Goal: Task Accomplishment & Management: Complete application form

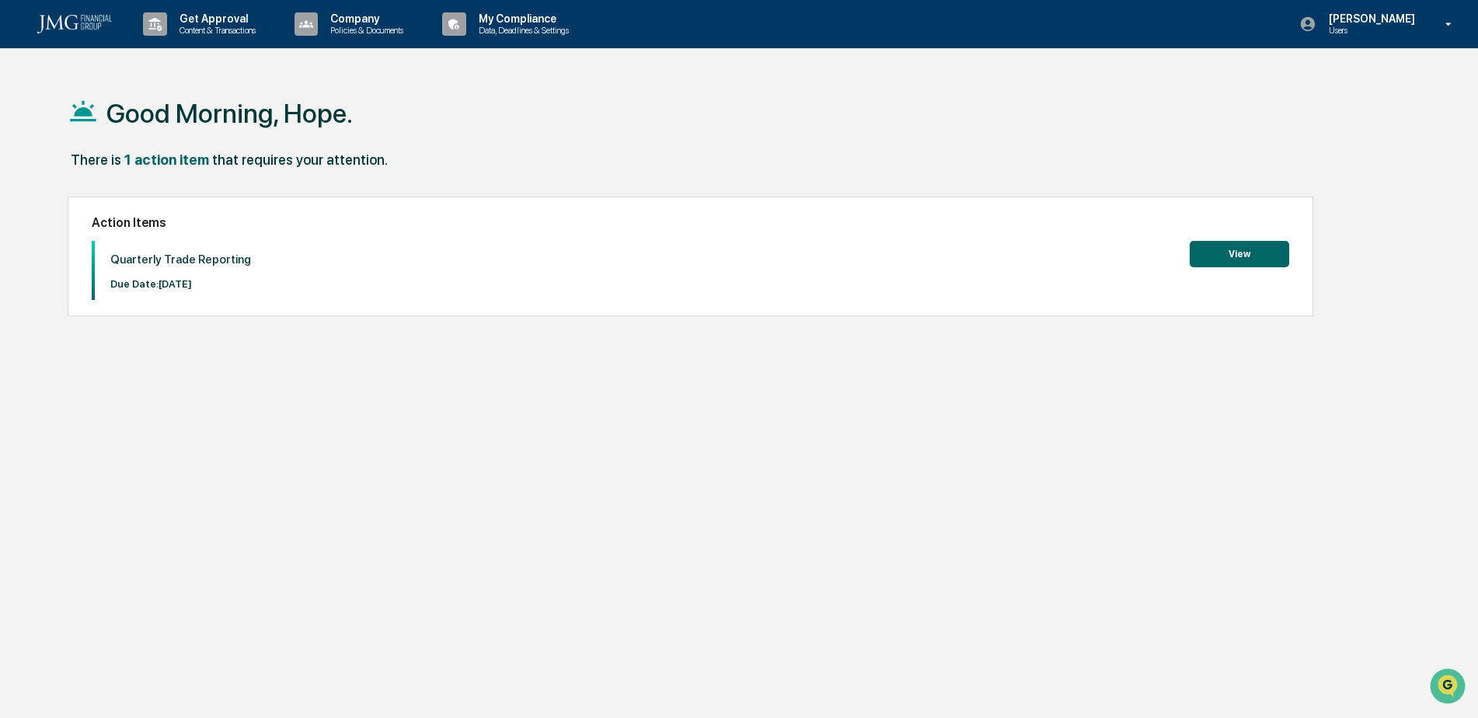
click at [1231, 249] on button "View" at bounding box center [1239, 254] width 99 height 26
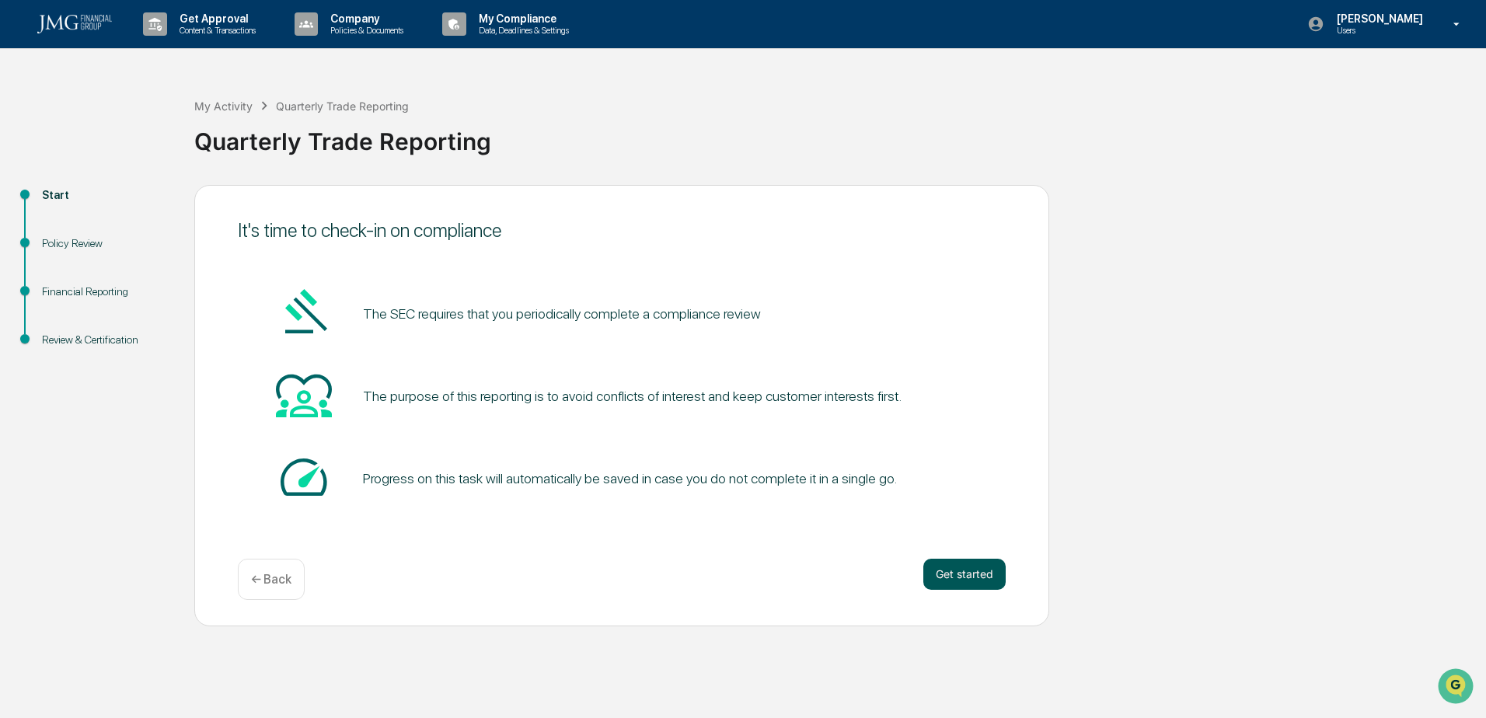
click at [973, 582] on button "Get started" at bounding box center [964, 574] width 82 height 31
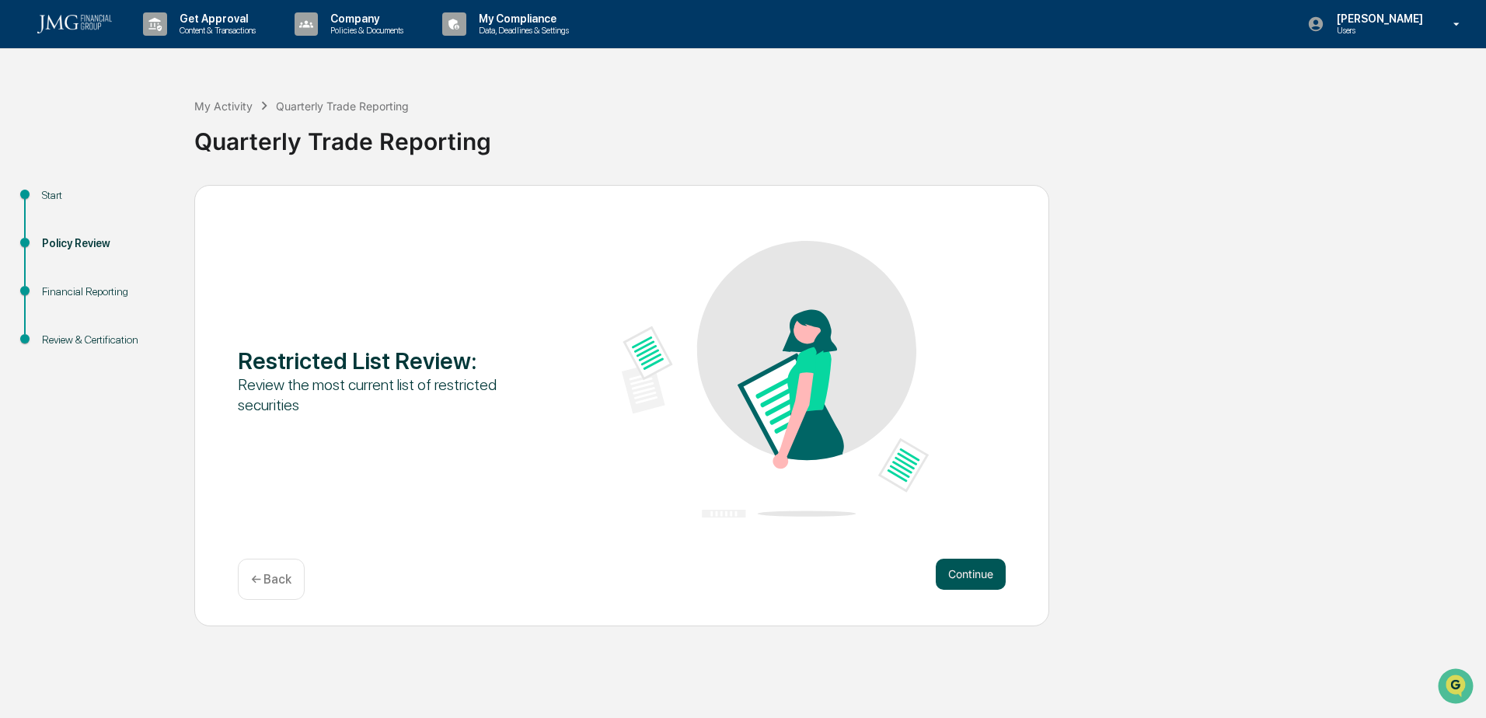
click at [957, 573] on button "Continue" at bounding box center [971, 574] width 70 height 31
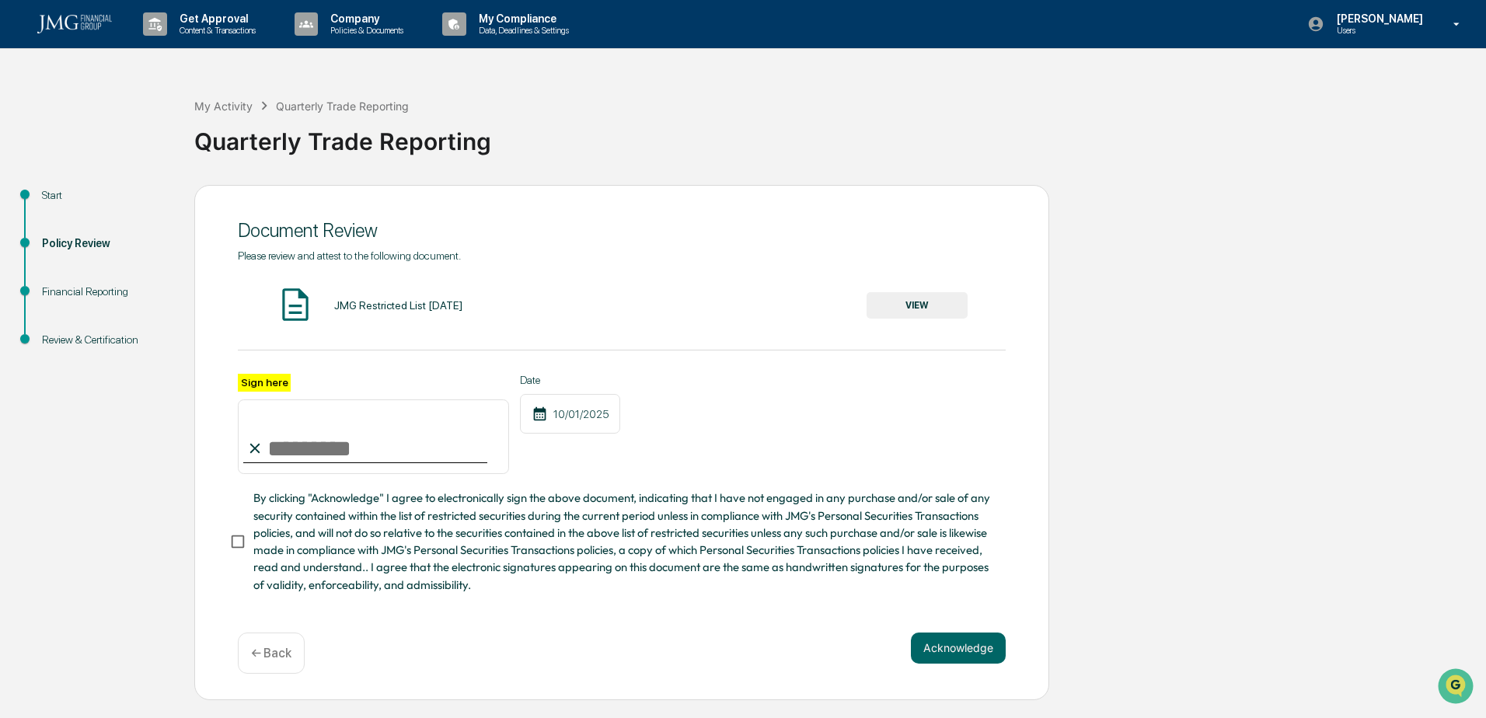
click at [911, 295] on button "VIEW" at bounding box center [916, 305] width 101 height 26
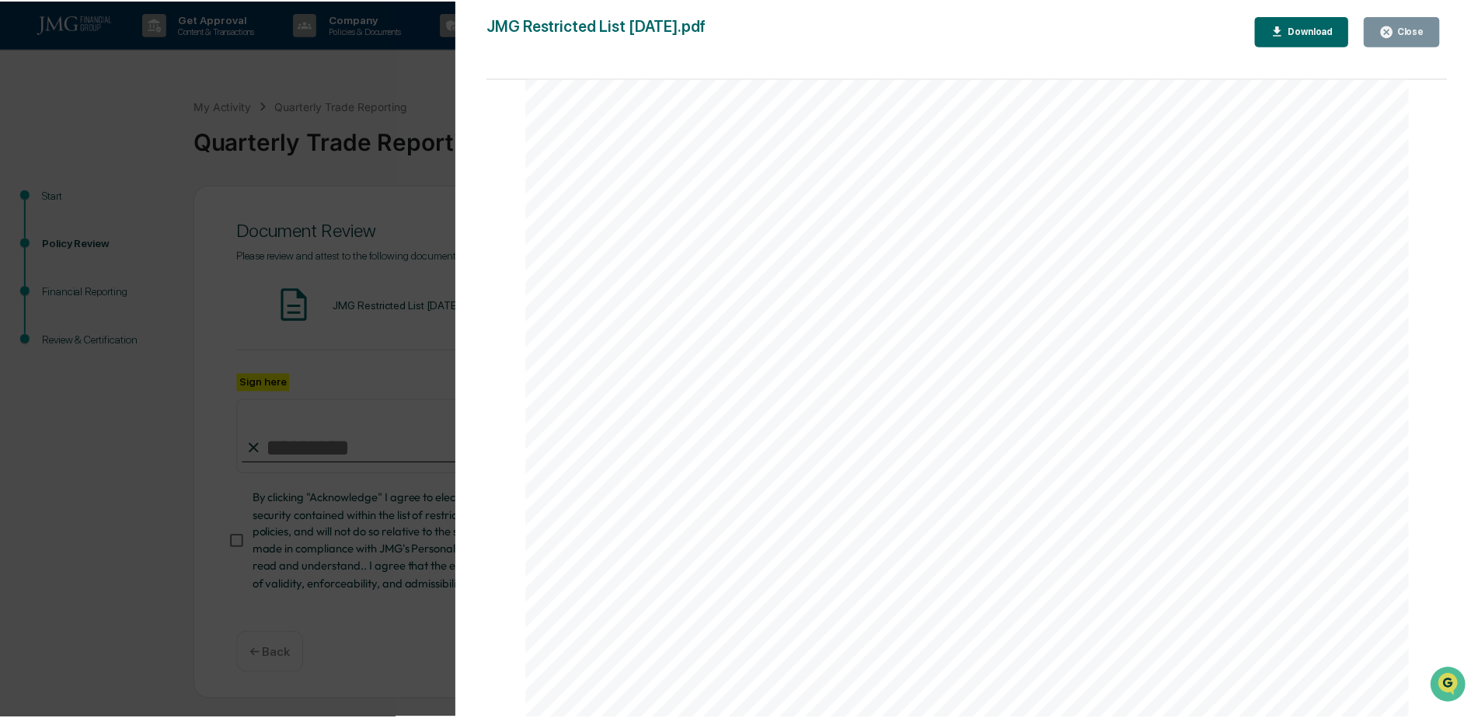
scroll to position [2720, 0]
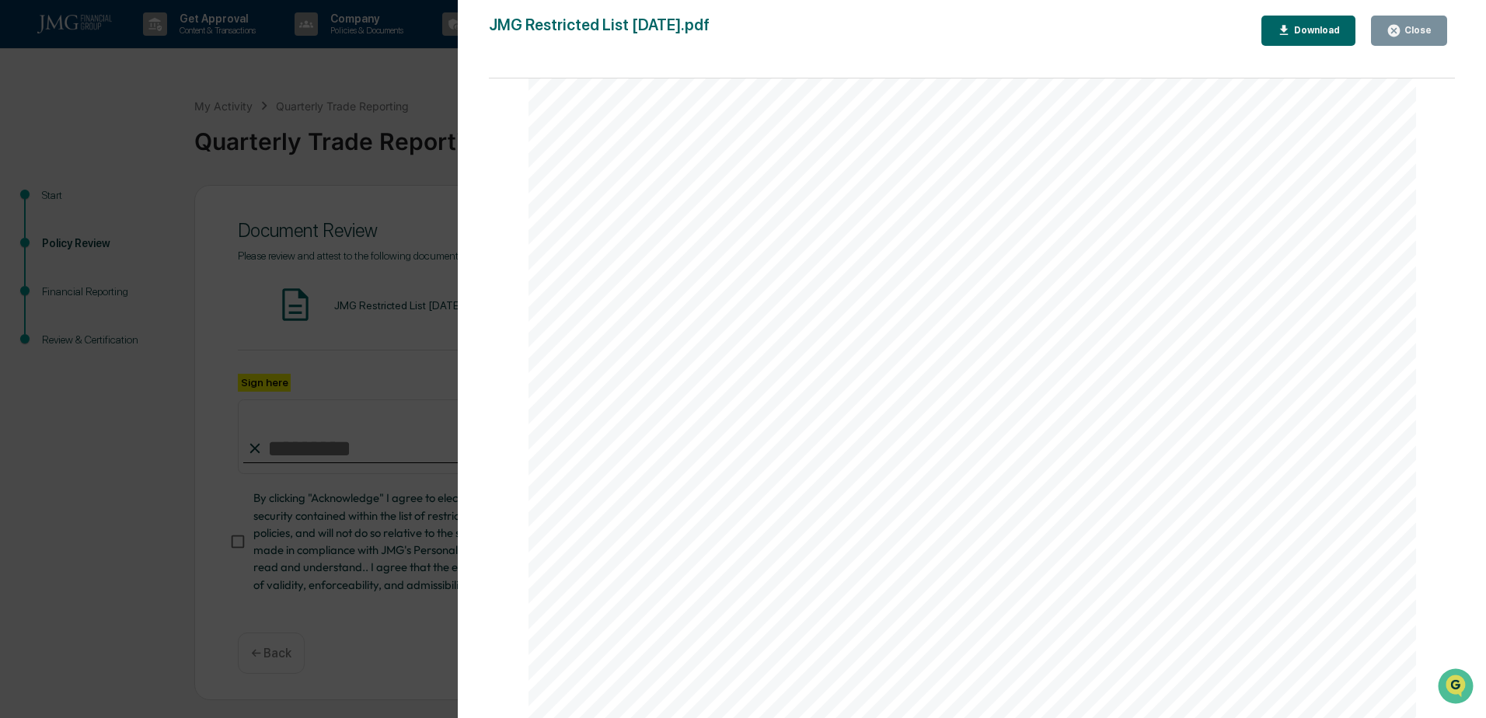
click at [1391, 32] on icon "button" at bounding box center [1393, 30] width 15 height 15
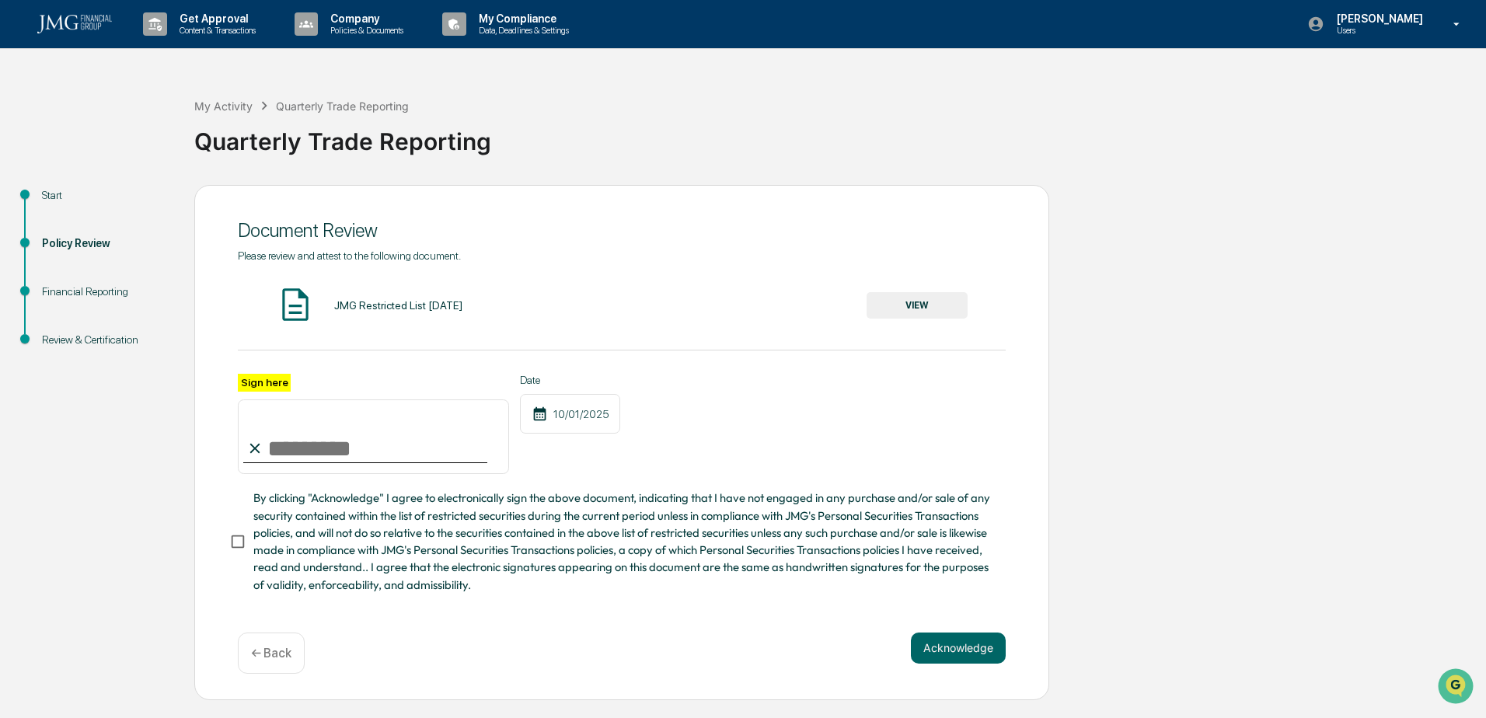
click at [301, 452] on input "Sign here" at bounding box center [373, 436] width 271 height 75
type input "*"
type input "**********"
click at [991, 652] on button "Acknowledge" at bounding box center [958, 648] width 95 height 31
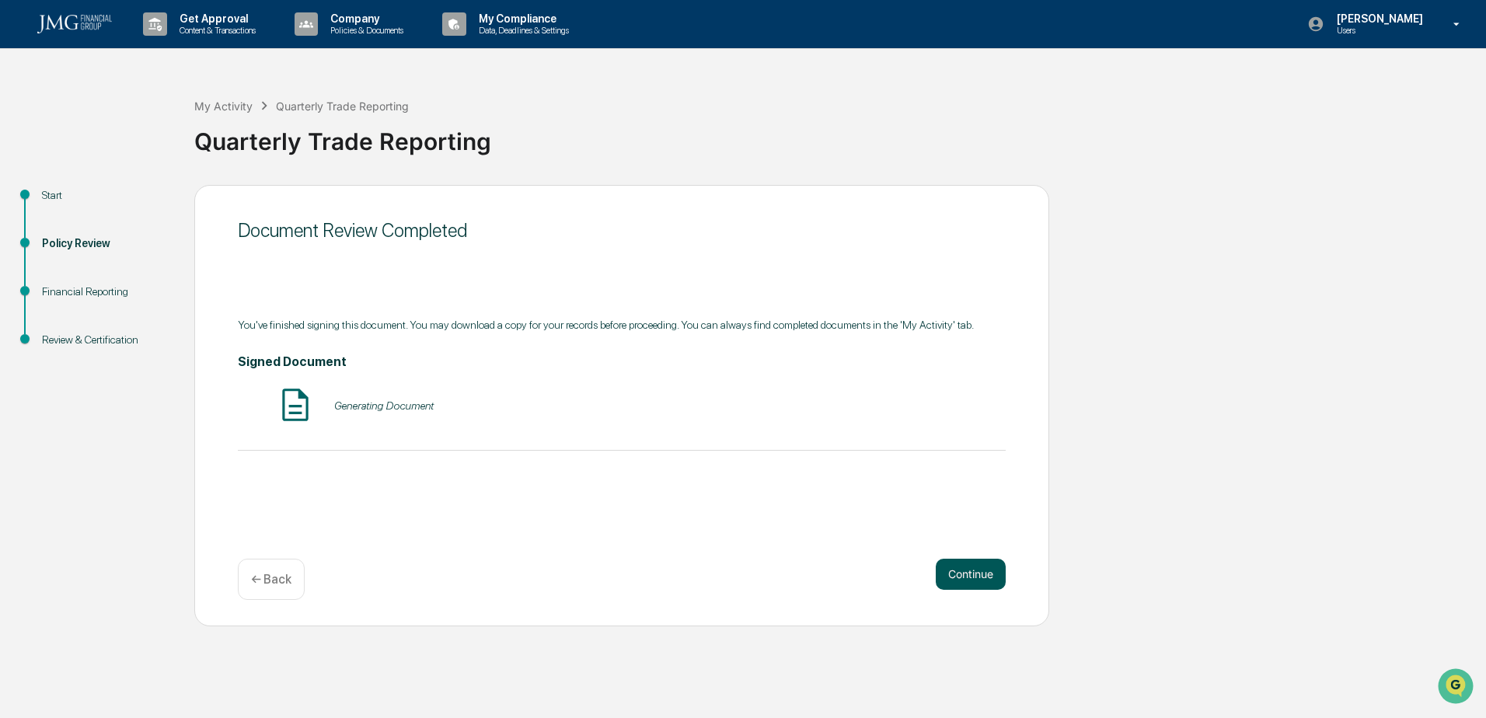
click at [992, 578] on button "Continue" at bounding box center [971, 574] width 70 height 31
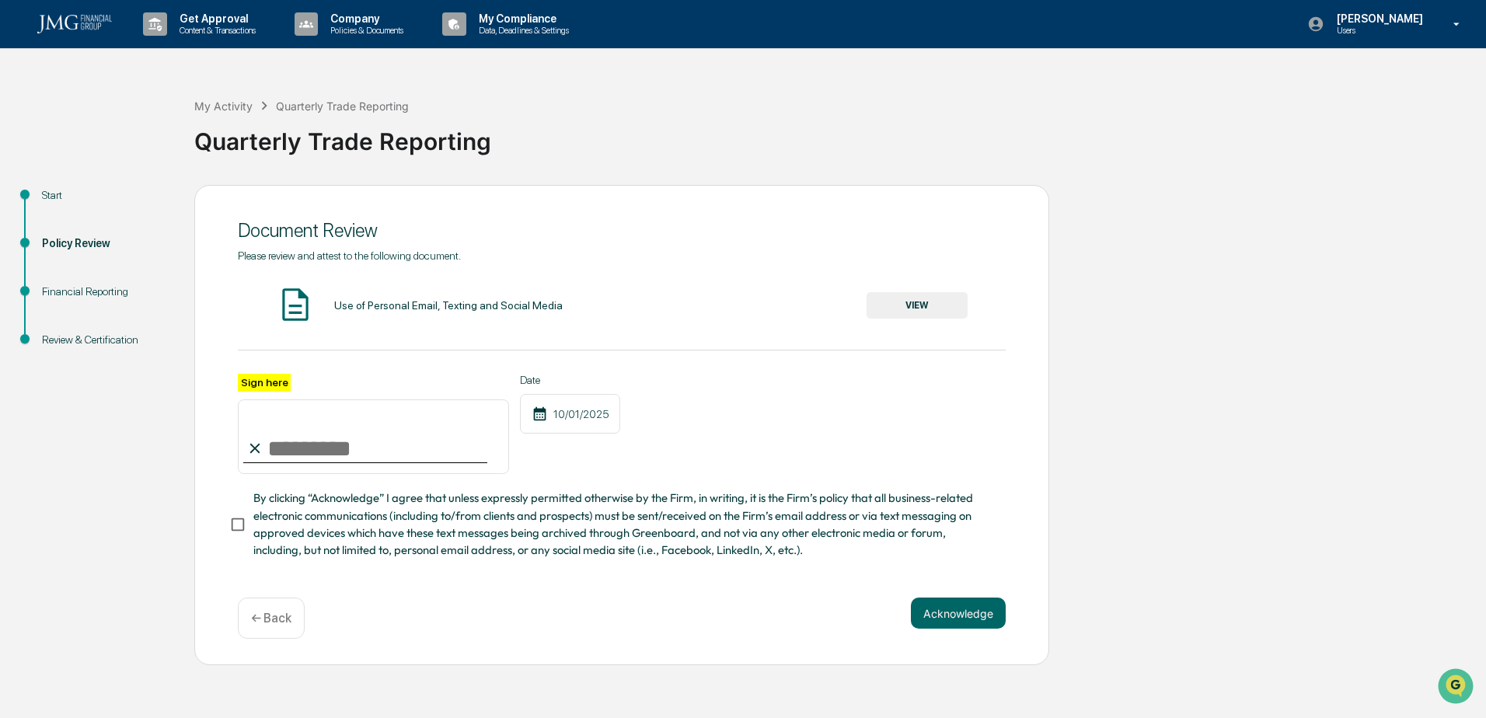
click at [281, 460] on input "Sign here" at bounding box center [373, 436] width 271 height 75
type input "**********"
click at [957, 624] on button "Acknowledge" at bounding box center [958, 613] width 95 height 31
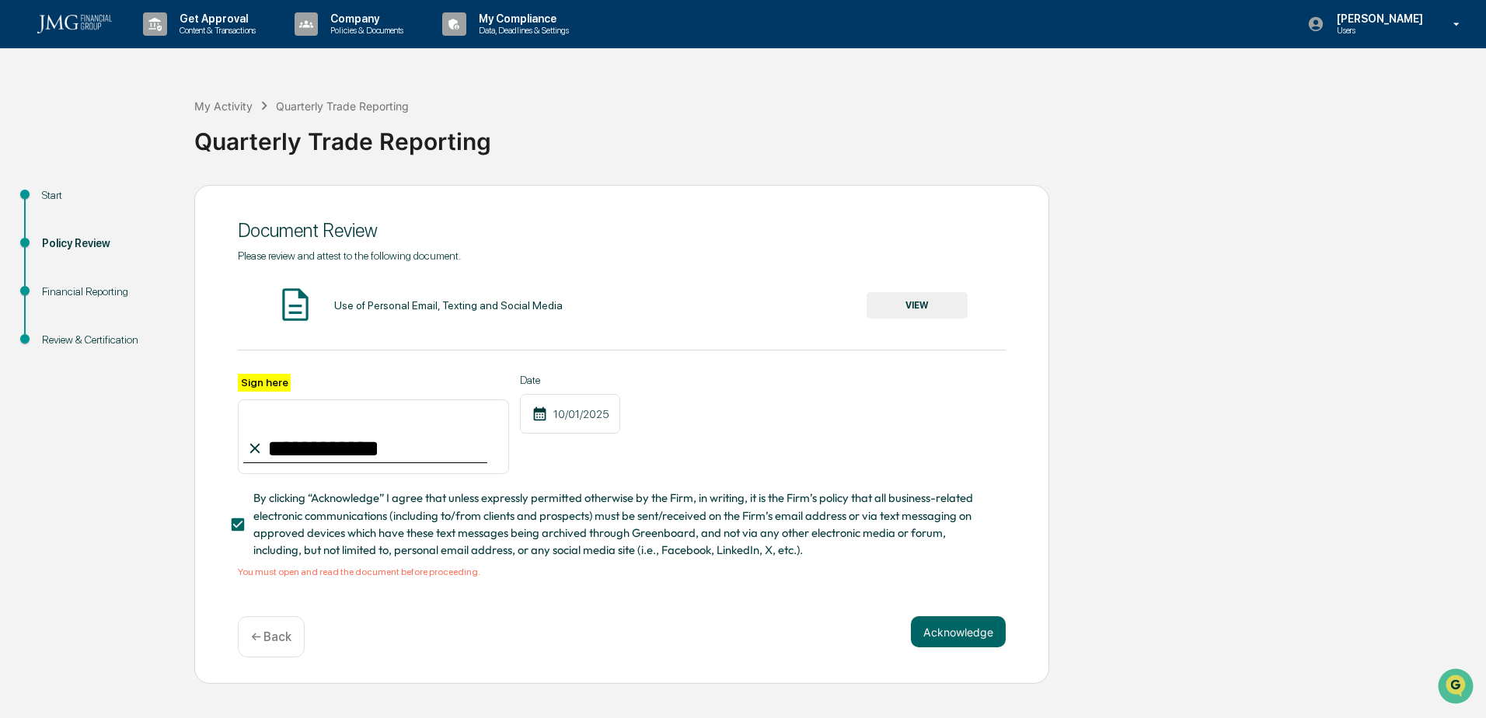
click at [915, 307] on button "VIEW" at bounding box center [916, 305] width 101 height 26
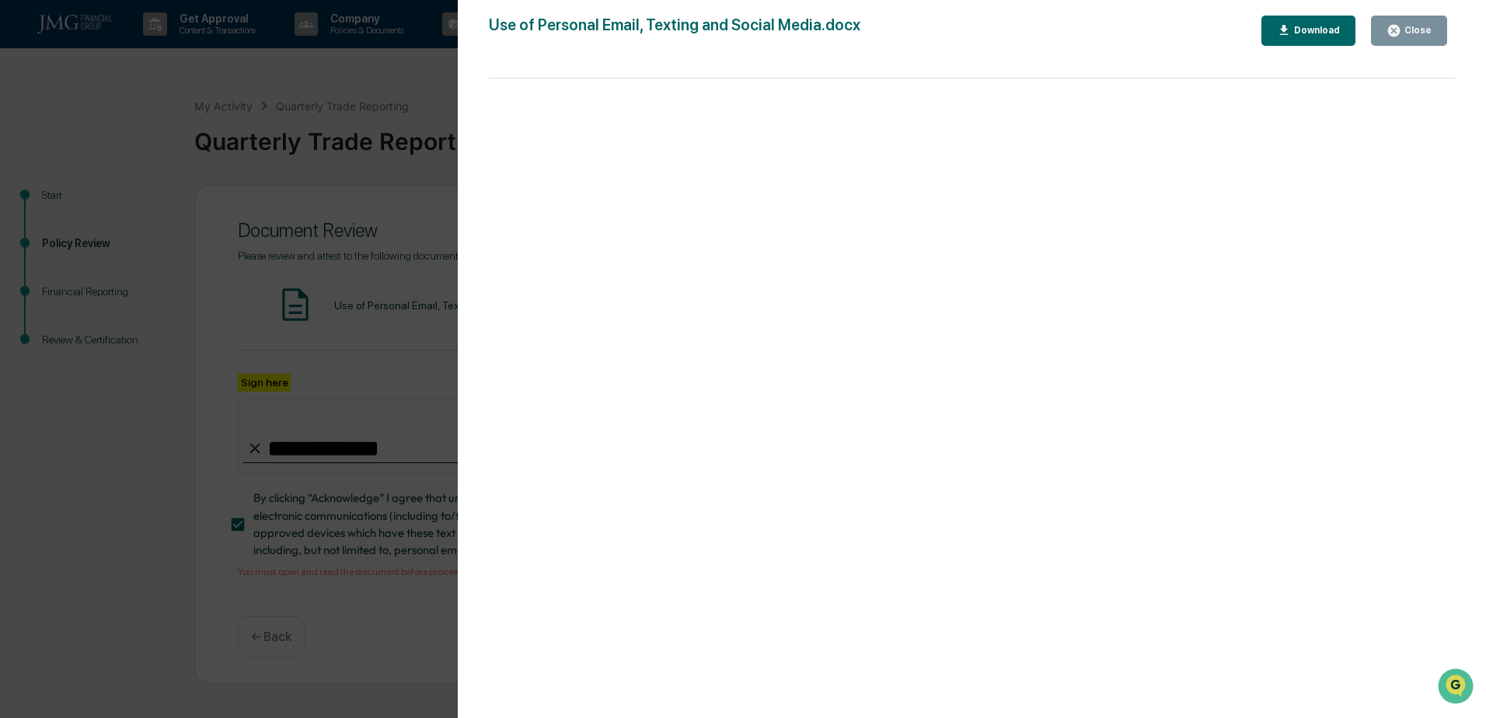
click at [1392, 29] on icon "button" at bounding box center [1394, 31] width 12 height 12
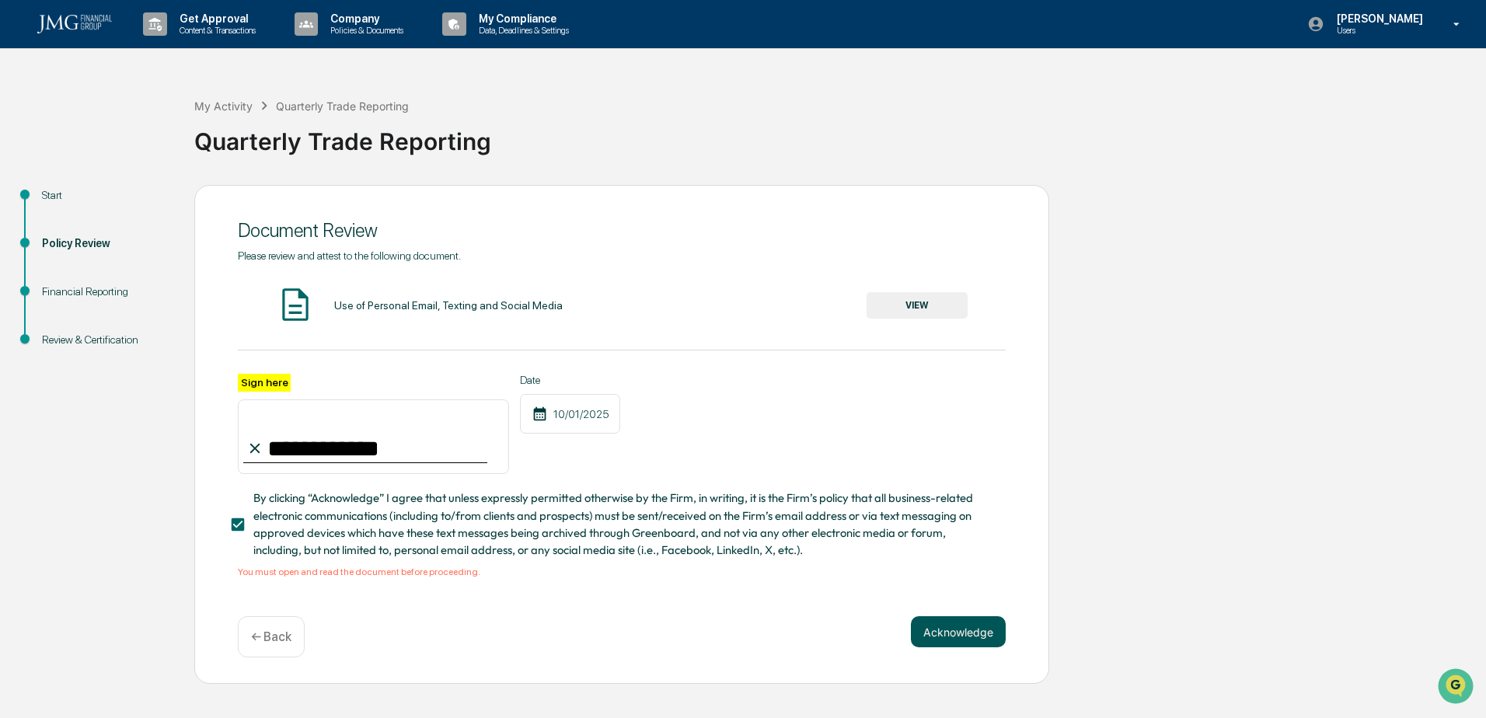
click at [983, 647] on button "Acknowledge" at bounding box center [958, 631] width 95 height 31
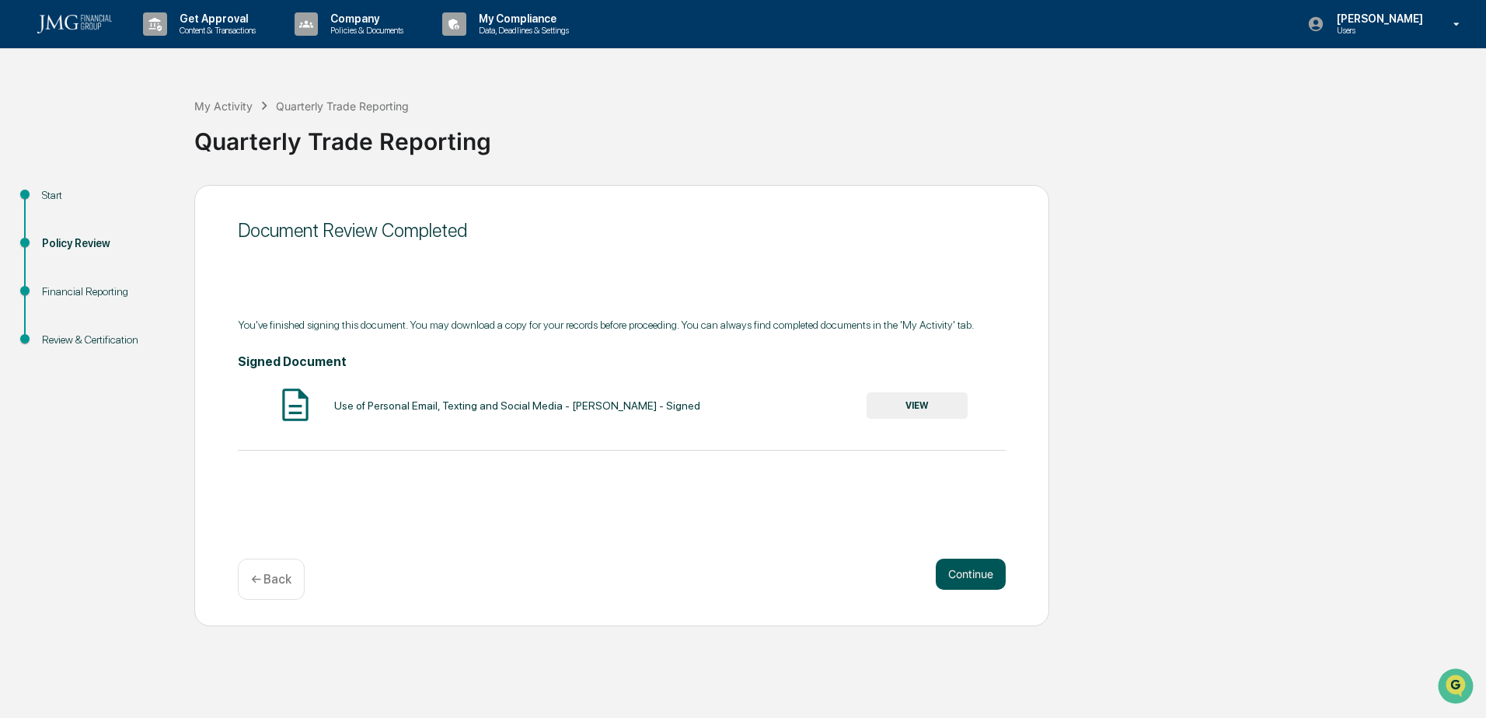
click at [974, 573] on button "Continue" at bounding box center [971, 574] width 70 height 31
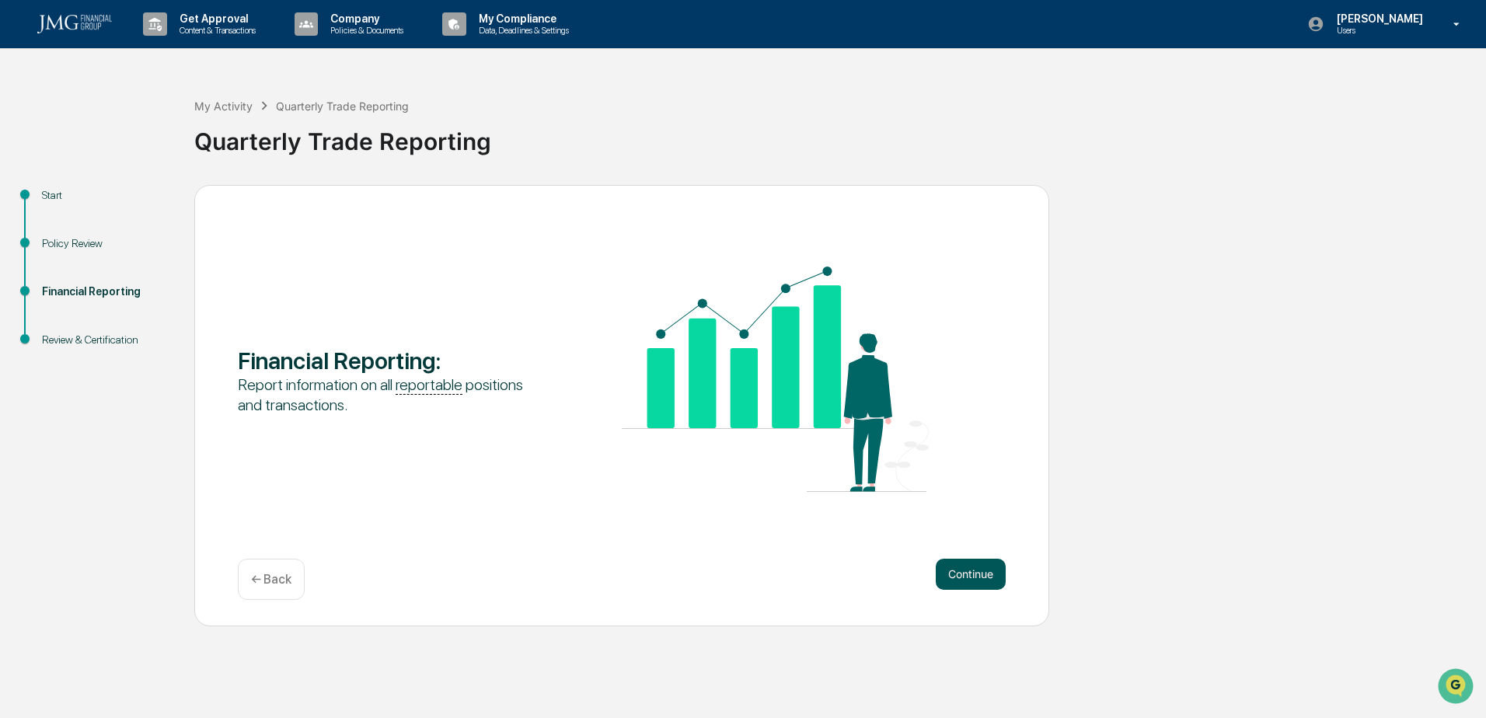
click at [965, 569] on button "Continue" at bounding box center [971, 574] width 70 height 31
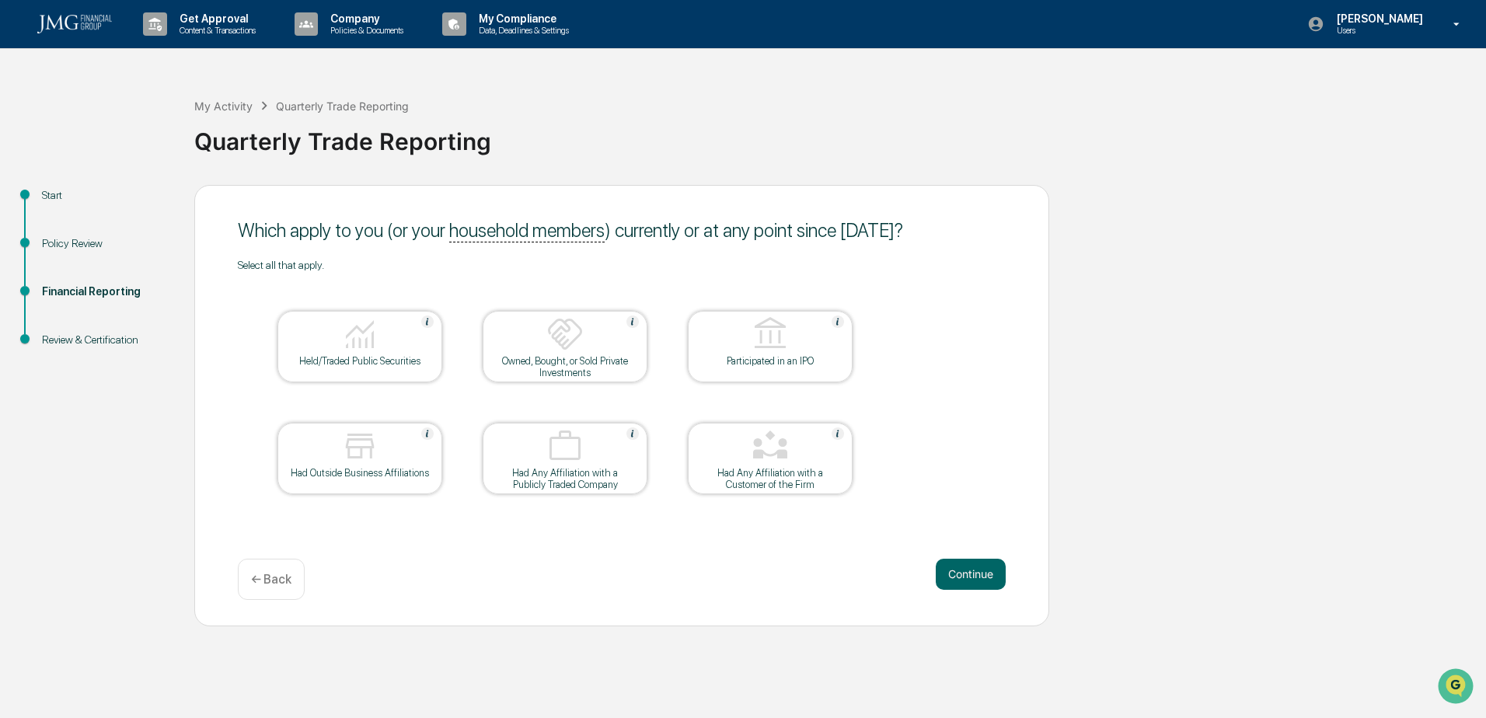
click at [580, 342] on img at bounding box center [564, 333] width 37 height 37
click at [983, 573] on button "Continue" at bounding box center [971, 574] width 70 height 31
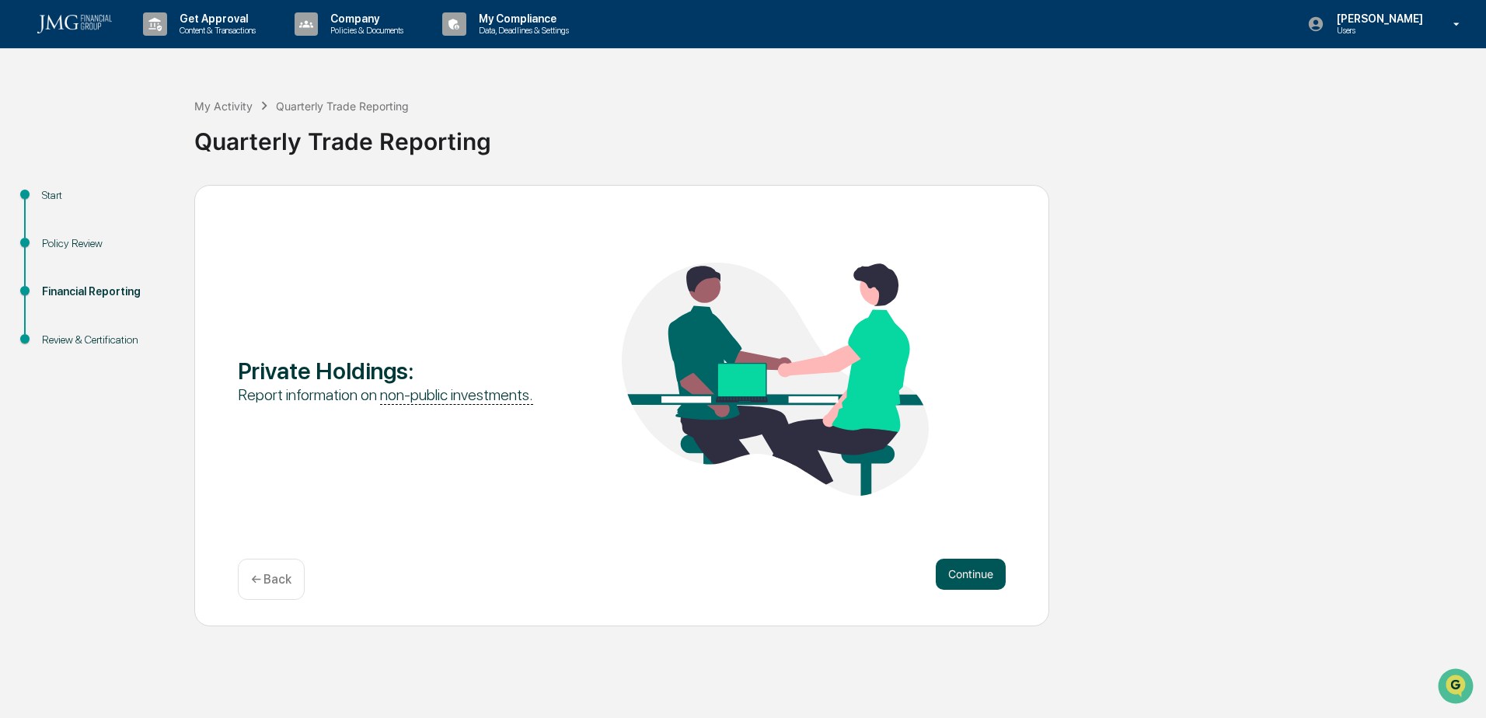
click at [973, 579] on button "Continue" at bounding box center [971, 574] width 70 height 31
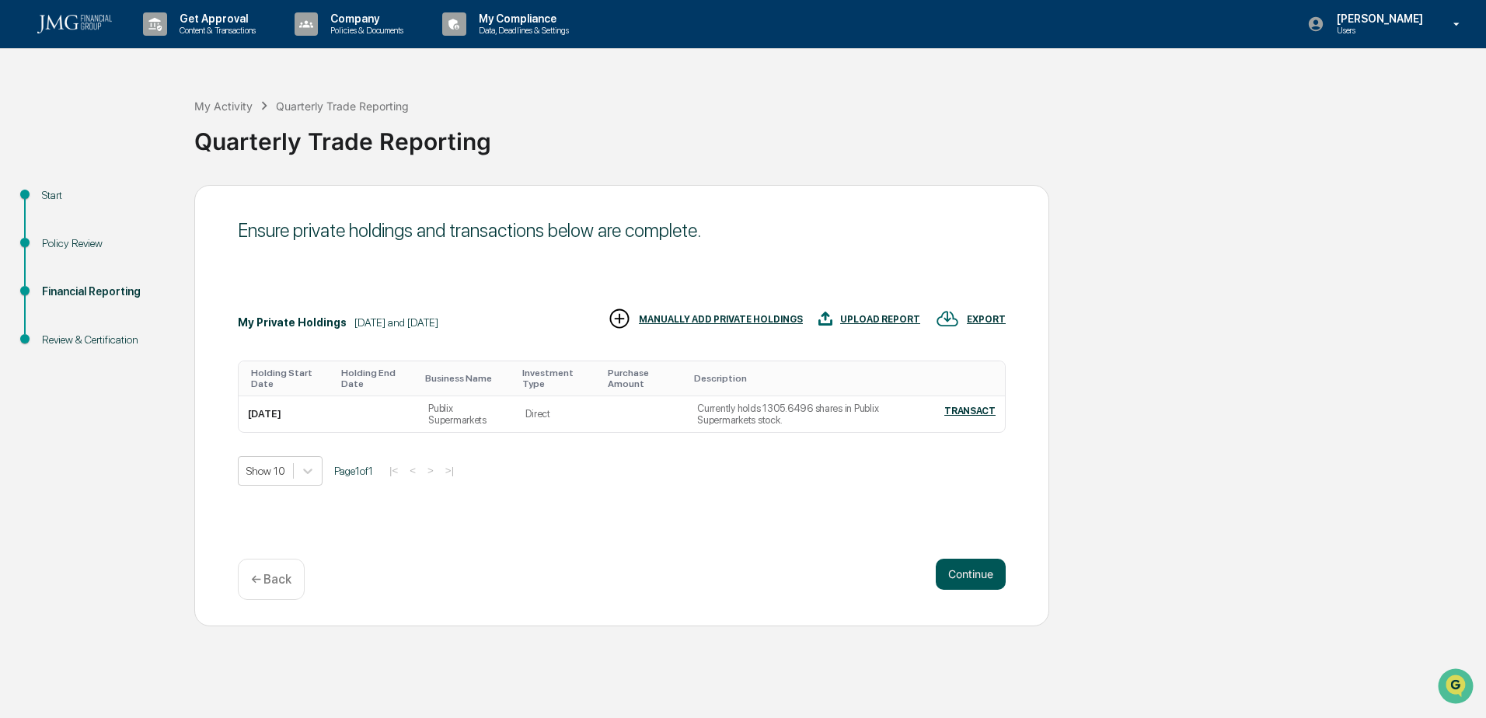
click at [985, 568] on button "Continue" at bounding box center [971, 574] width 70 height 31
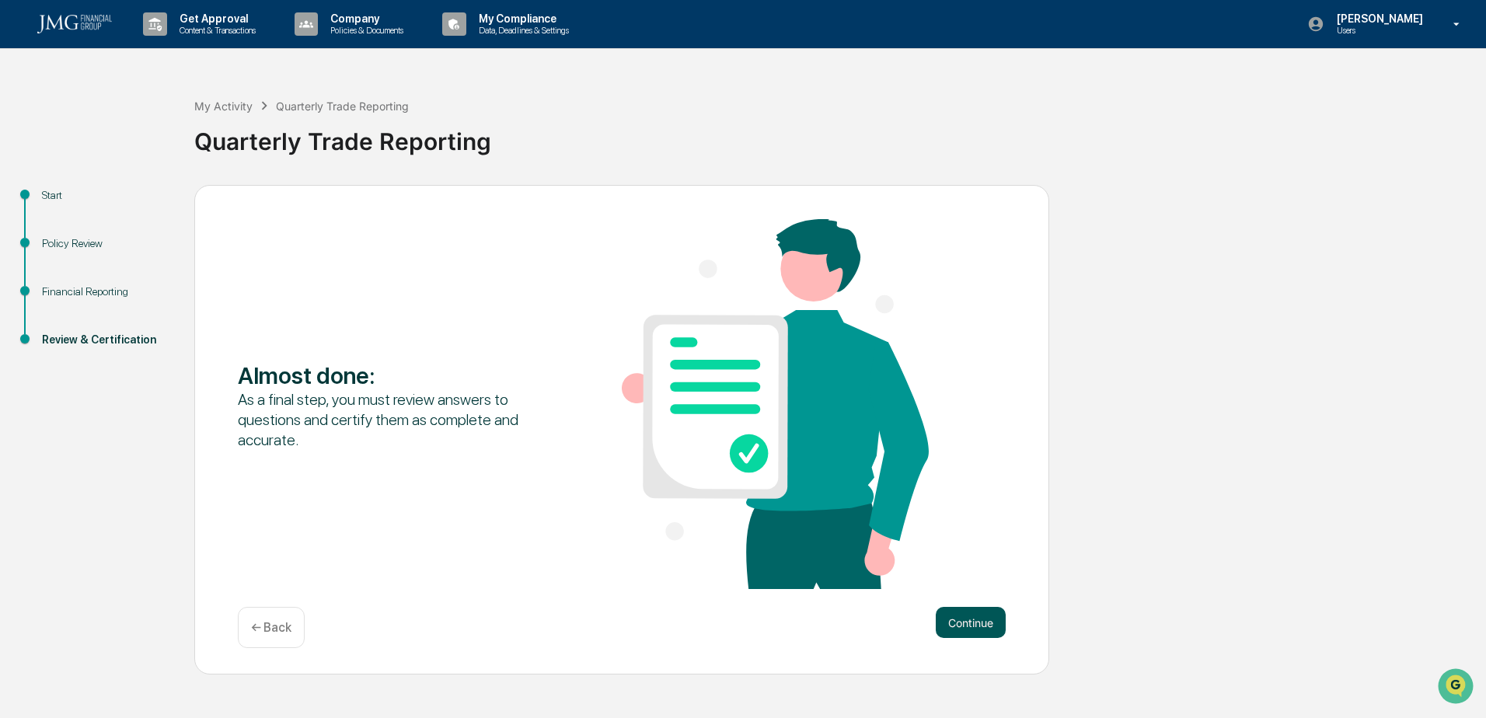
click at [964, 621] on button "Continue" at bounding box center [971, 622] width 70 height 31
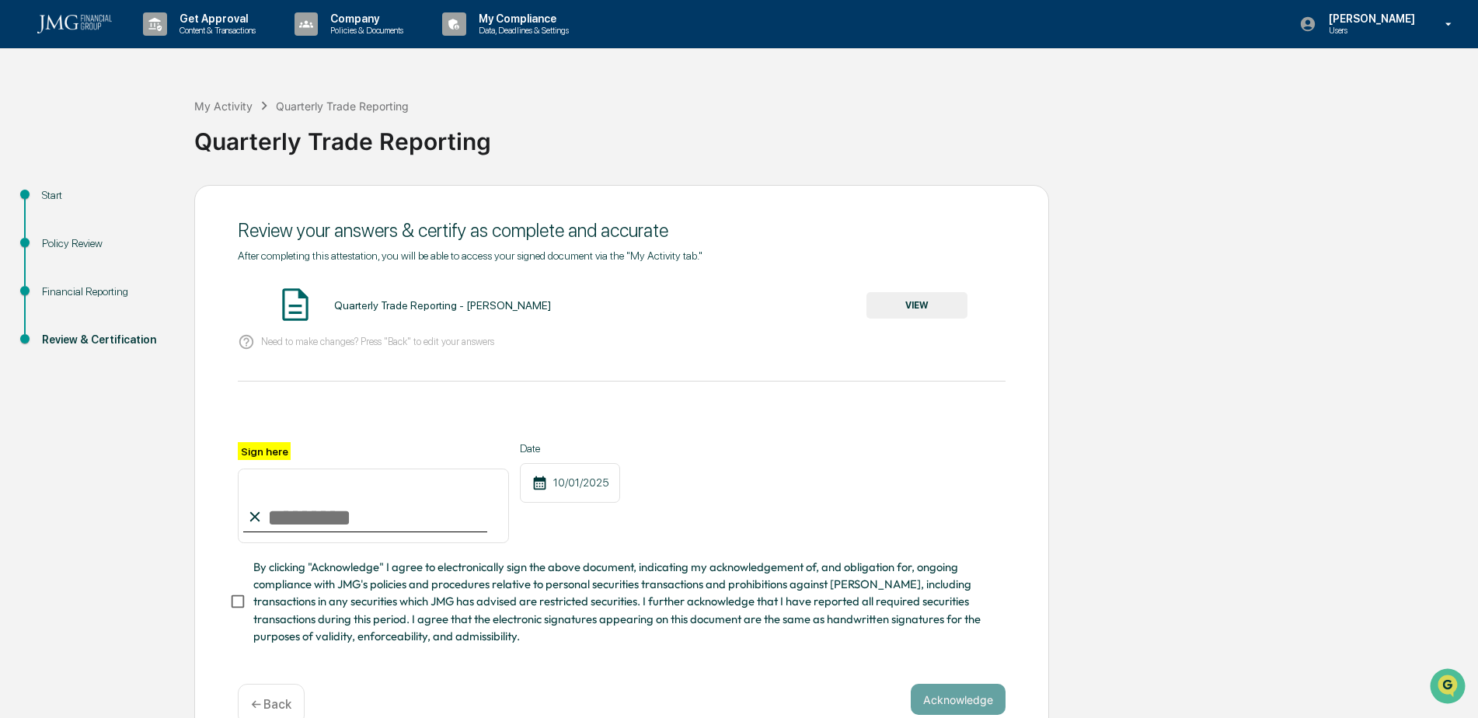
click at [915, 299] on button "VIEW" at bounding box center [916, 305] width 101 height 26
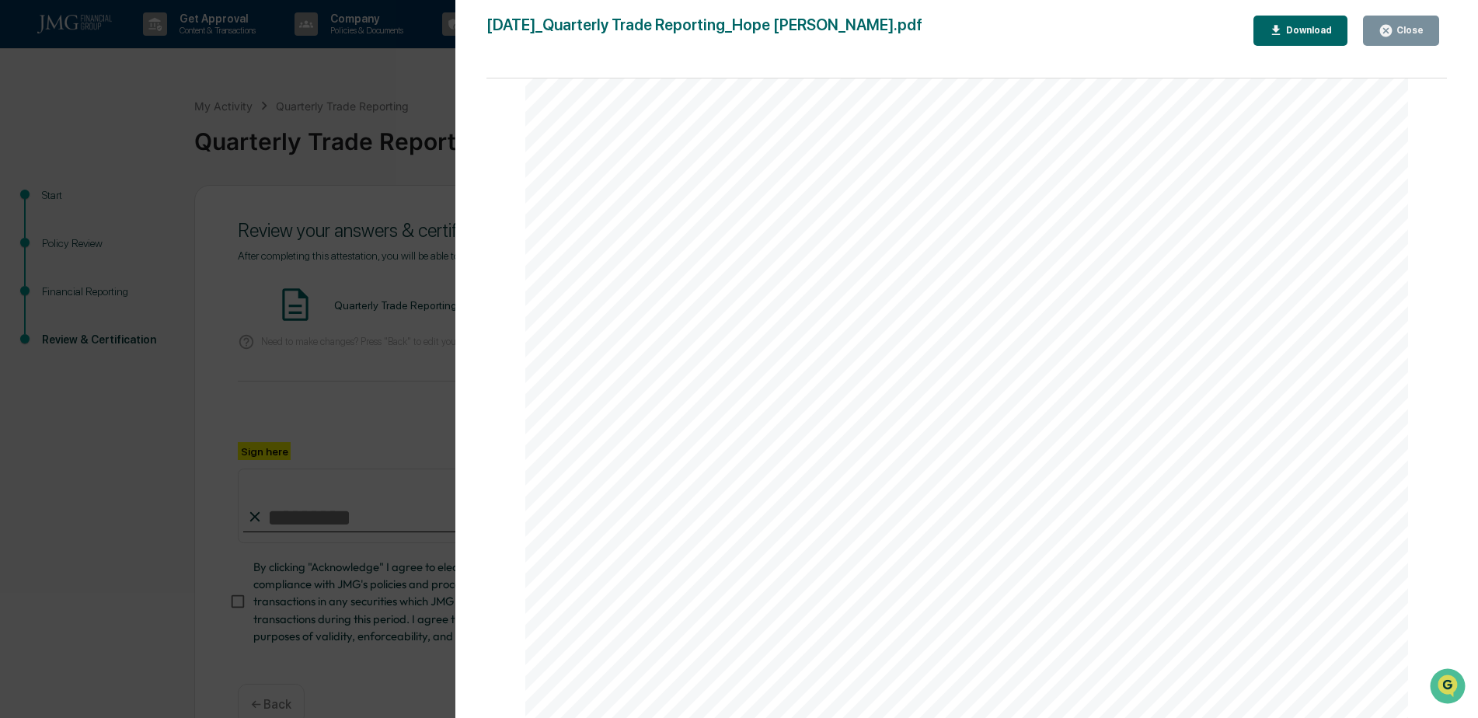
scroll to position [3245, 0]
click at [1406, 34] on div "Close" at bounding box center [1408, 30] width 30 height 11
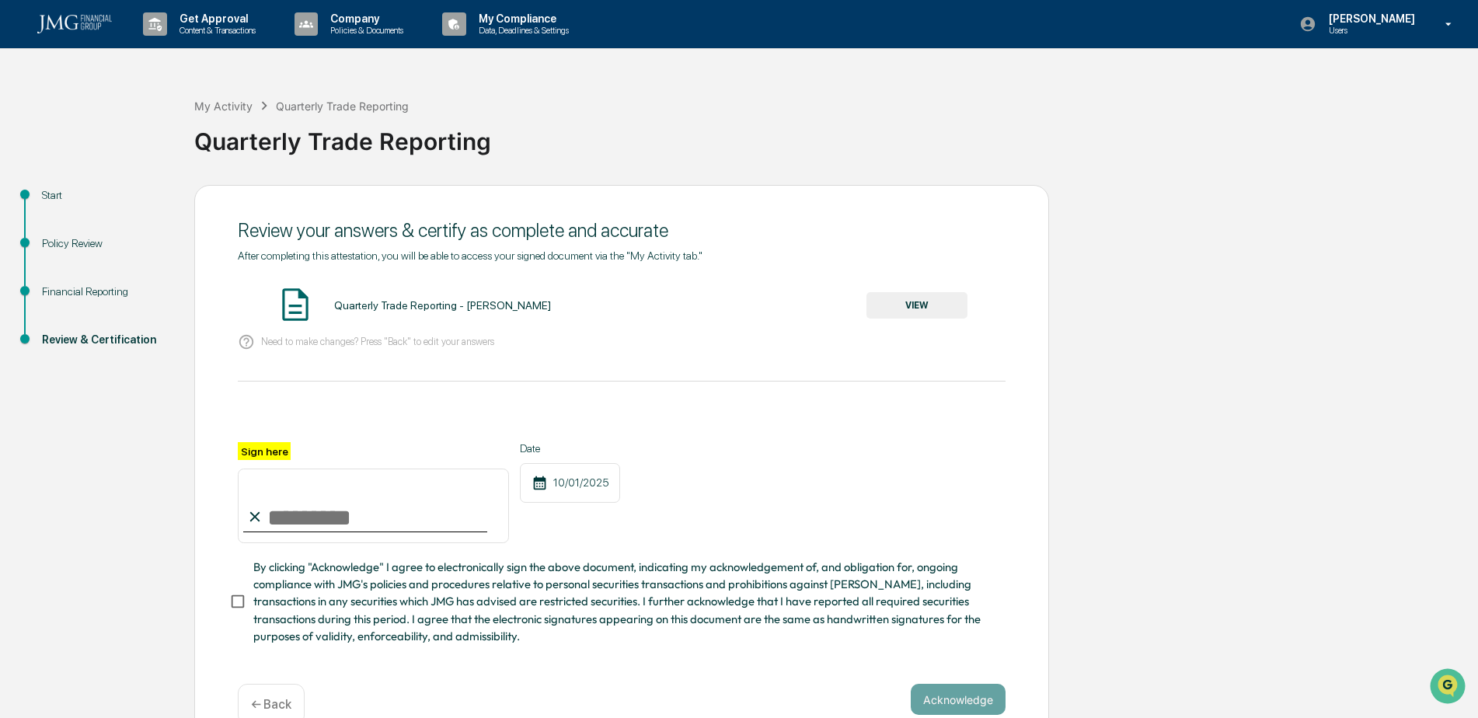
click at [290, 525] on input "Sign here" at bounding box center [373, 506] width 271 height 75
type input "**********"
click at [964, 695] on button "Acknowledge" at bounding box center [958, 699] width 95 height 31
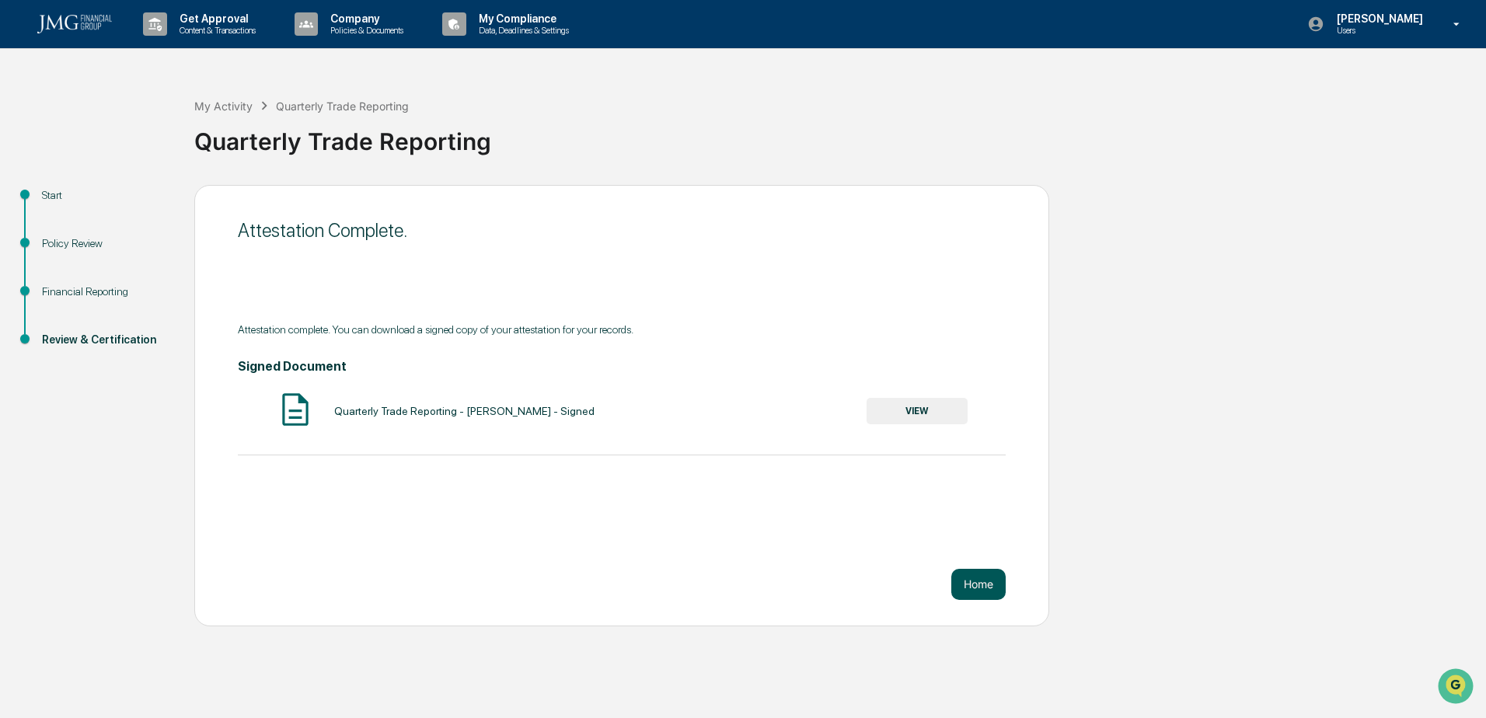
click at [976, 574] on button "Home" at bounding box center [978, 584] width 54 height 31
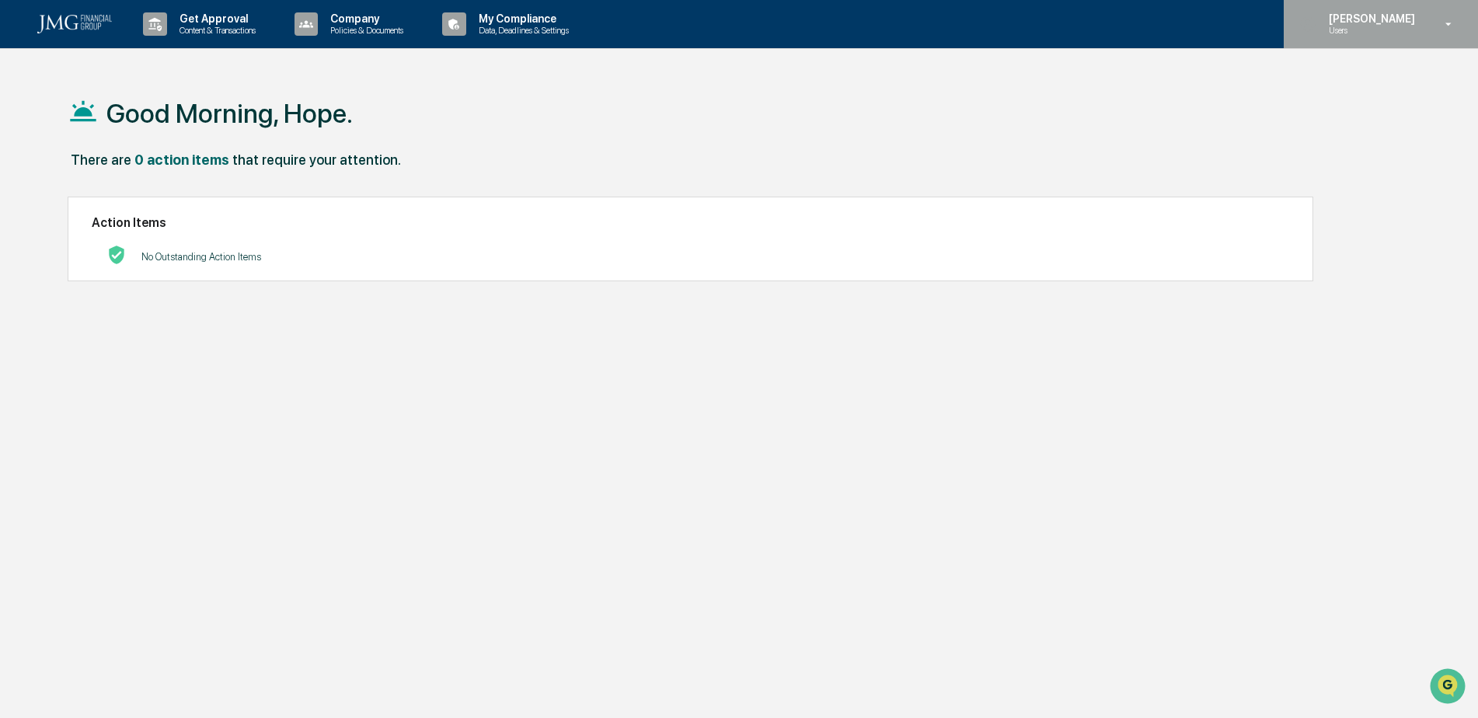
click at [1392, 31] on p "Users" at bounding box center [1369, 30] width 106 height 11
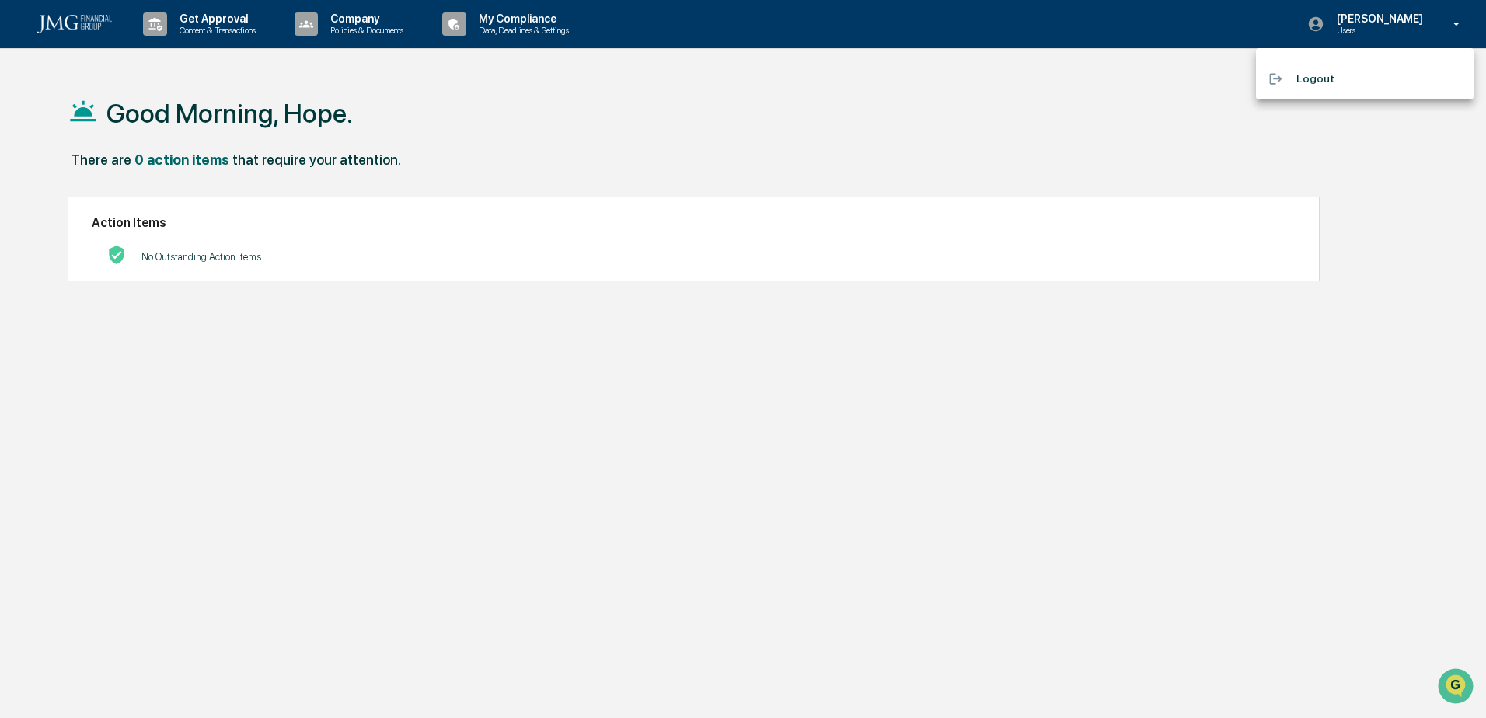
click at [880, 134] on div at bounding box center [743, 359] width 1486 height 718
